Goal: Browse casually: Explore the website without a specific task or goal

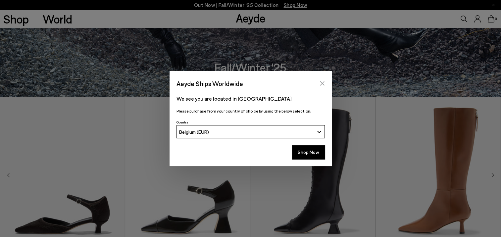
scroll to position [140, 0]
click at [323, 85] on icon "Close" at bounding box center [321, 83] width 5 height 5
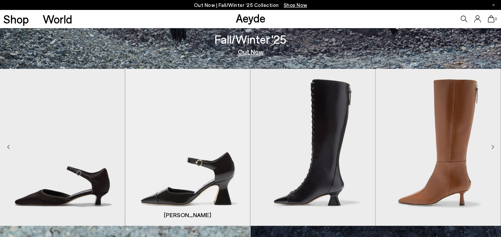
scroll to position [169, 0]
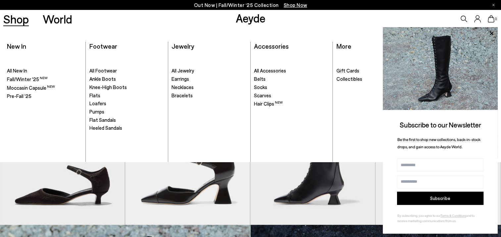
click at [14, 21] on link "Shop" at bounding box center [15, 19] width 25 height 12
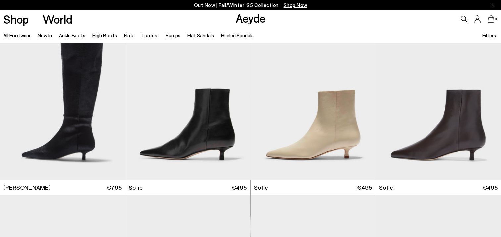
scroll to position [2639, 0]
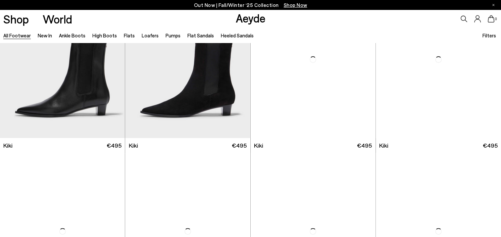
scroll to position [2605, 0]
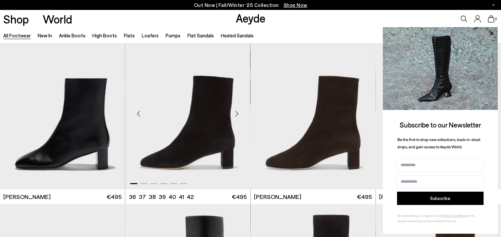
scroll to position [3028, 0]
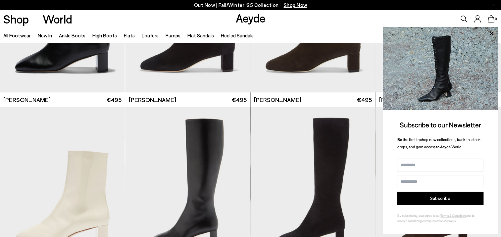
click at [494, 4] on div "Out Now | Fall/Winter ‘25 Collection Shop Now" at bounding box center [250, 5] width 501 height 10
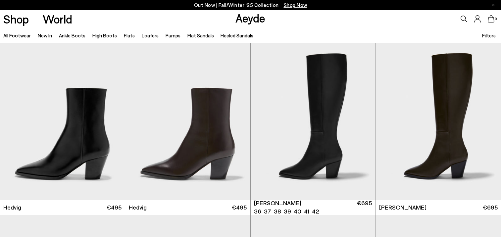
scroll to position [11, 0]
